Goal: Navigation & Orientation: Find specific page/section

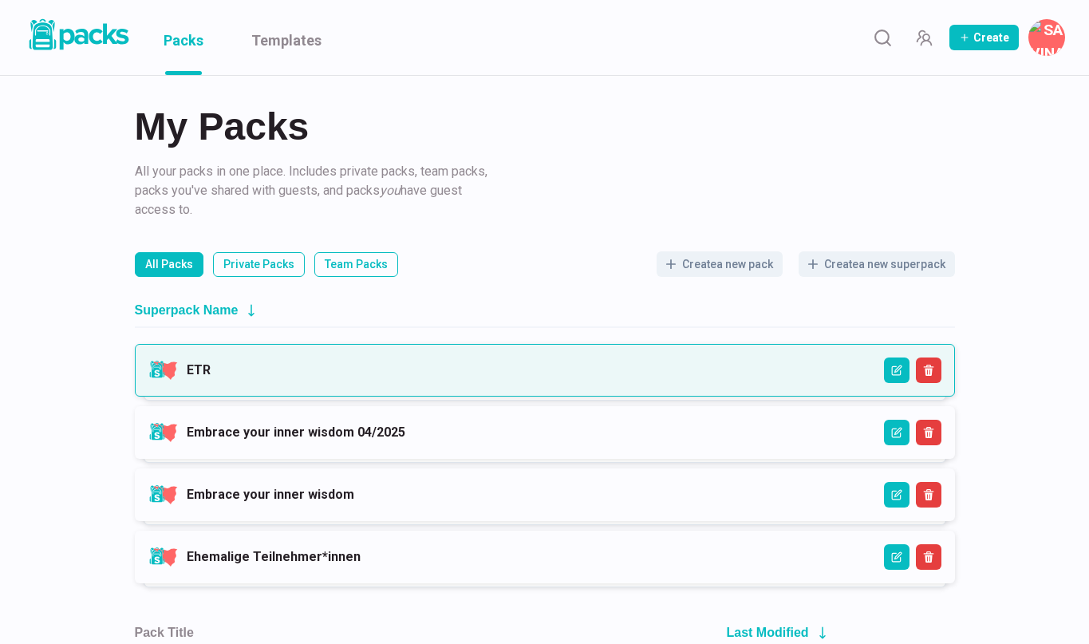
click at [211, 362] on link "ETR" at bounding box center [199, 369] width 24 height 15
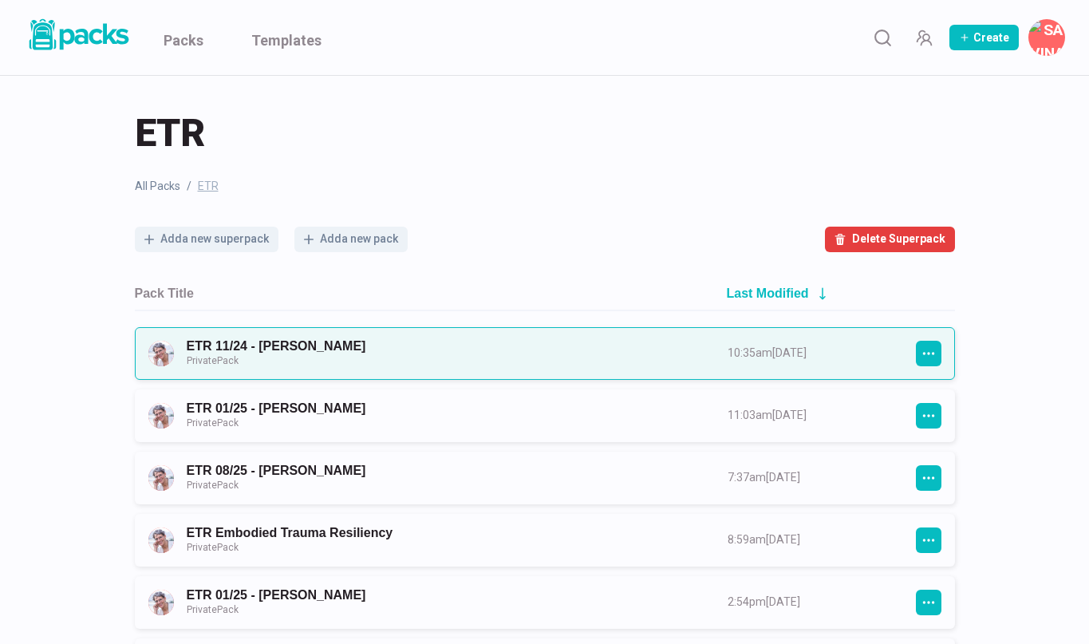
click at [310, 342] on link "ETR 11/24 - Gina Private Pack" at bounding box center [443, 353] width 512 height 30
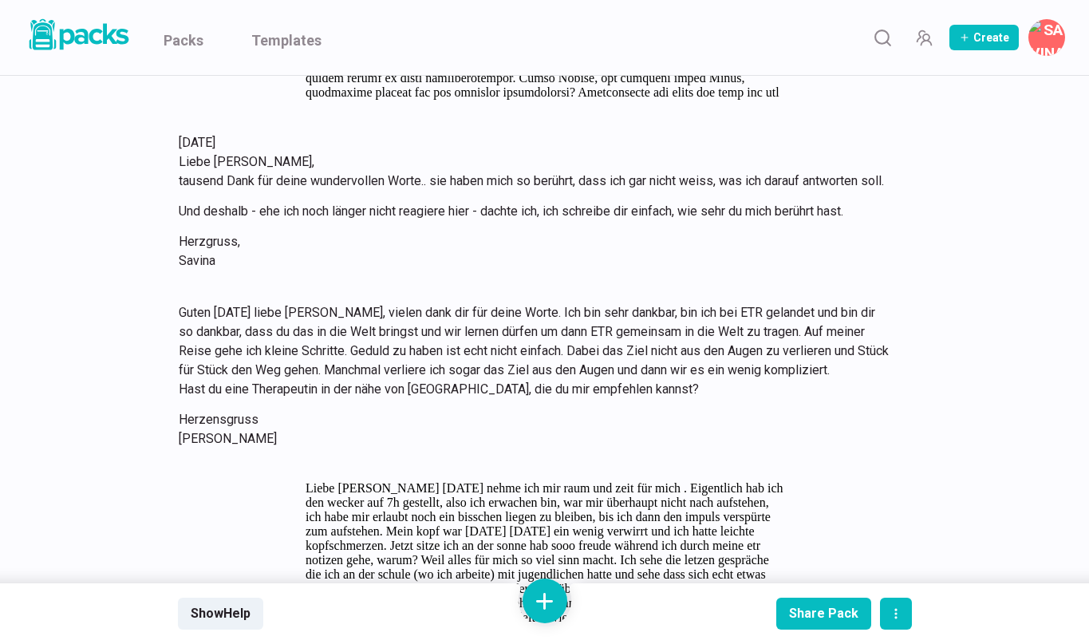
scroll to position [5936, 0]
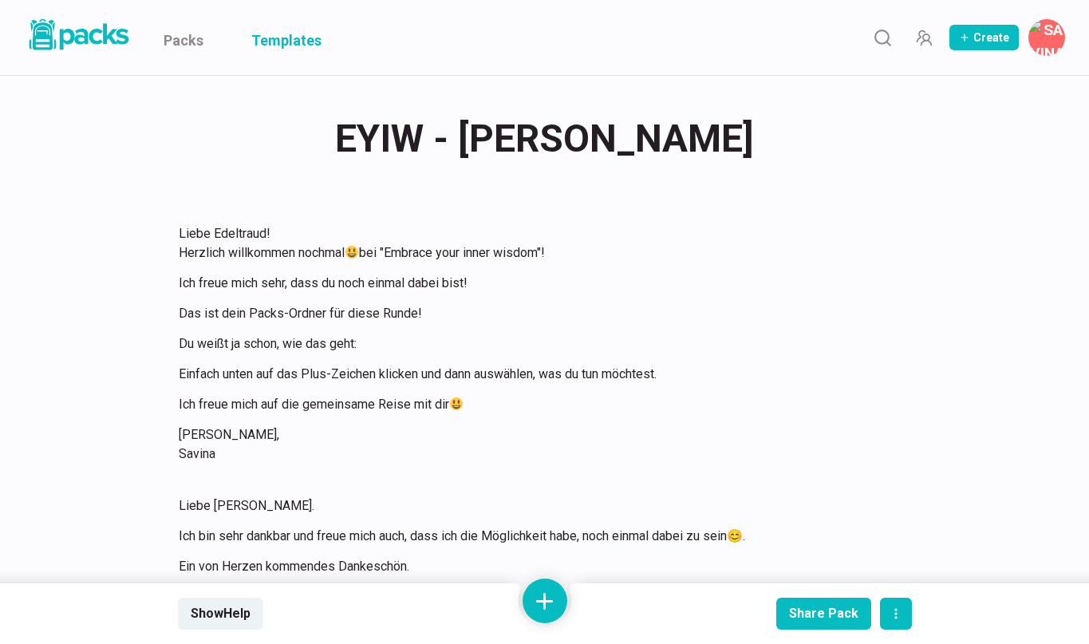
scroll to position [6494, 0]
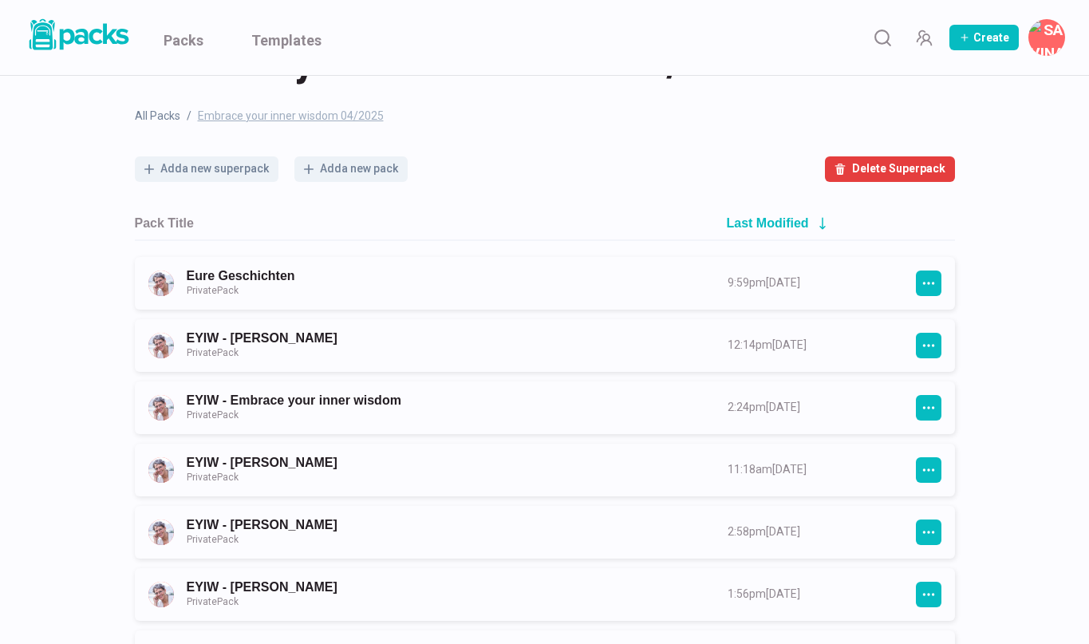
scroll to position [75, 0]
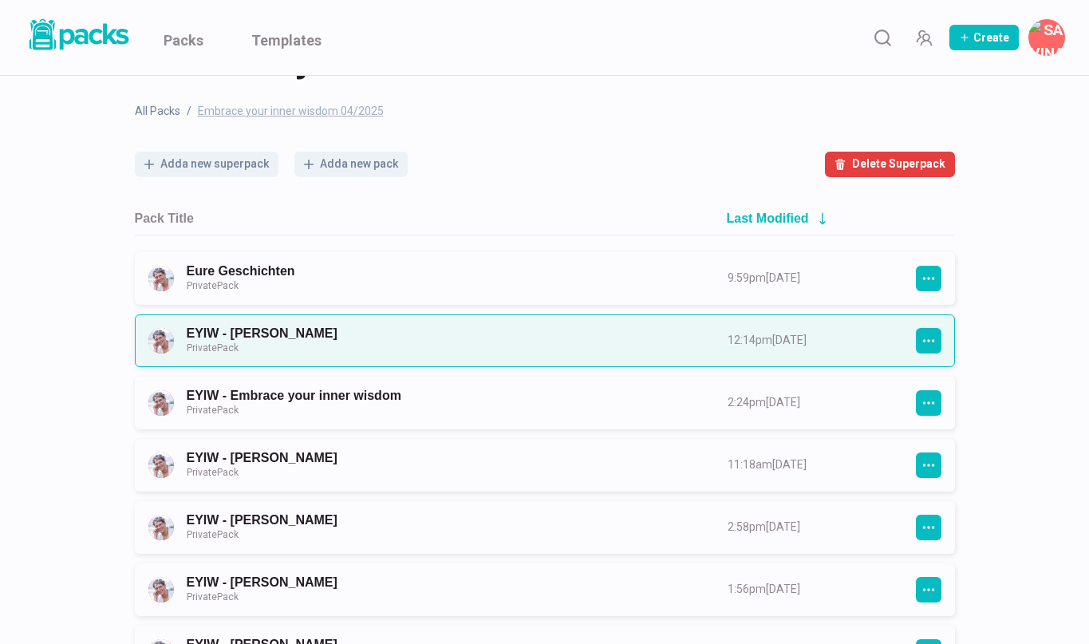
click at [491, 334] on link "EYIW - [PERSON_NAME] Private Pack" at bounding box center [443, 341] width 512 height 30
